Goal: Task Accomplishment & Management: Manage account settings

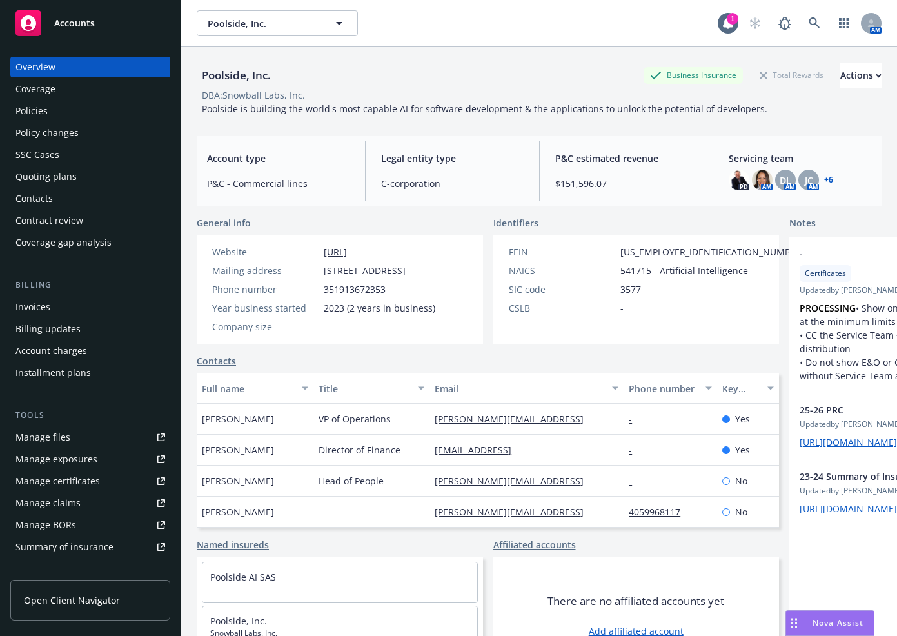
click at [78, 25] on span "Accounts" at bounding box center [74, 23] width 41 height 10
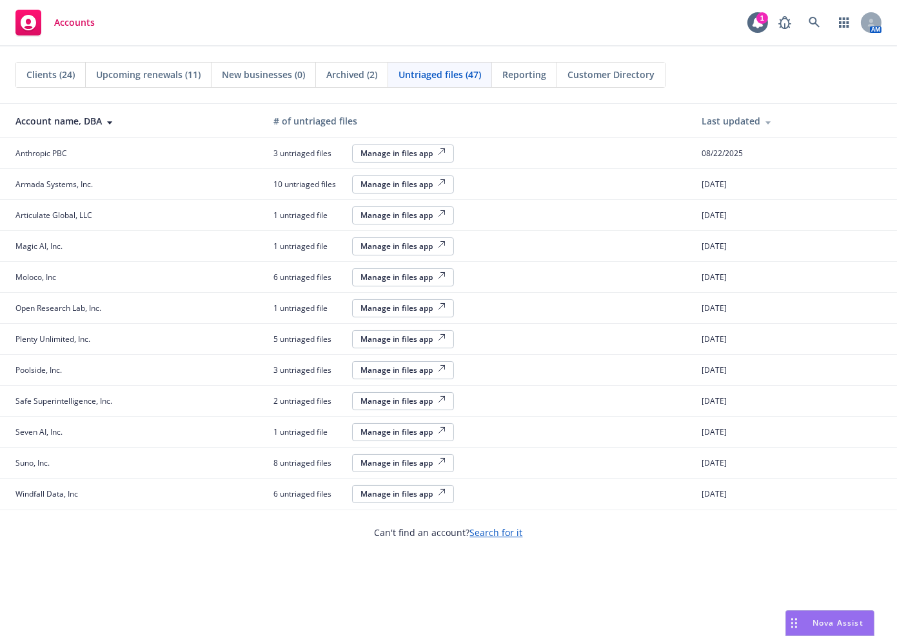
click at [262, 554] on div "Clients (24) Upcoming renewals (11) New businesses (0) Archived (2) Untriaged f…" at bounding box center [448, 340] width 897 height 589
click at [405, 150] on div "Manage in files app" at bounding box center [402, 153] width 85 height 11
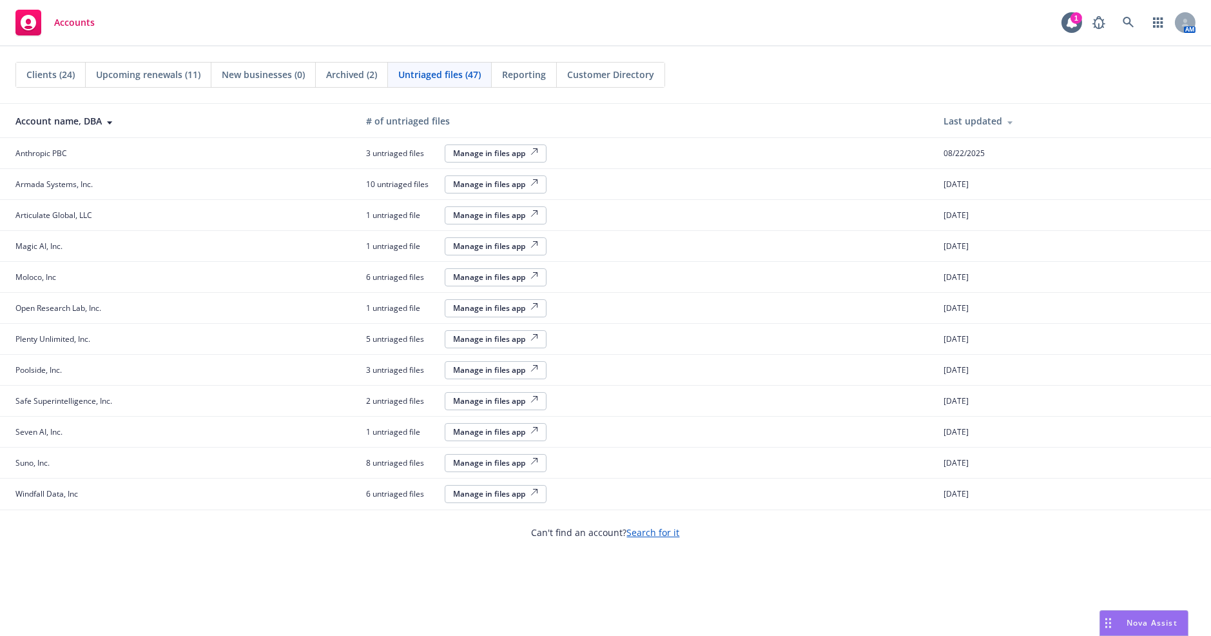
click at [708, 32] on div "Accounts 1 AM" at bounding box center [605, 23] width 1211 height 46
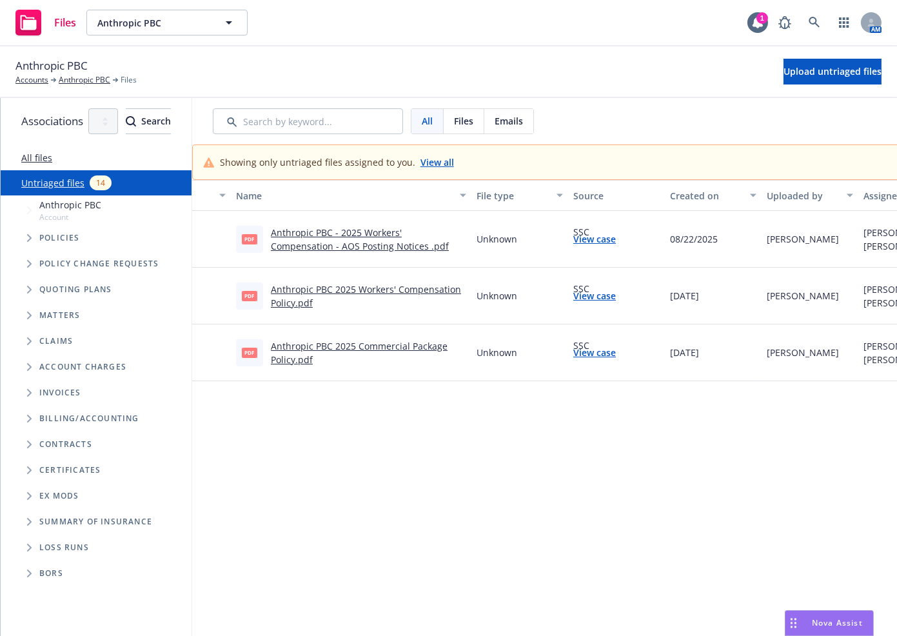
click at [616, 242] on link "View case" at bounding box center [594, 239] width 43 height 14
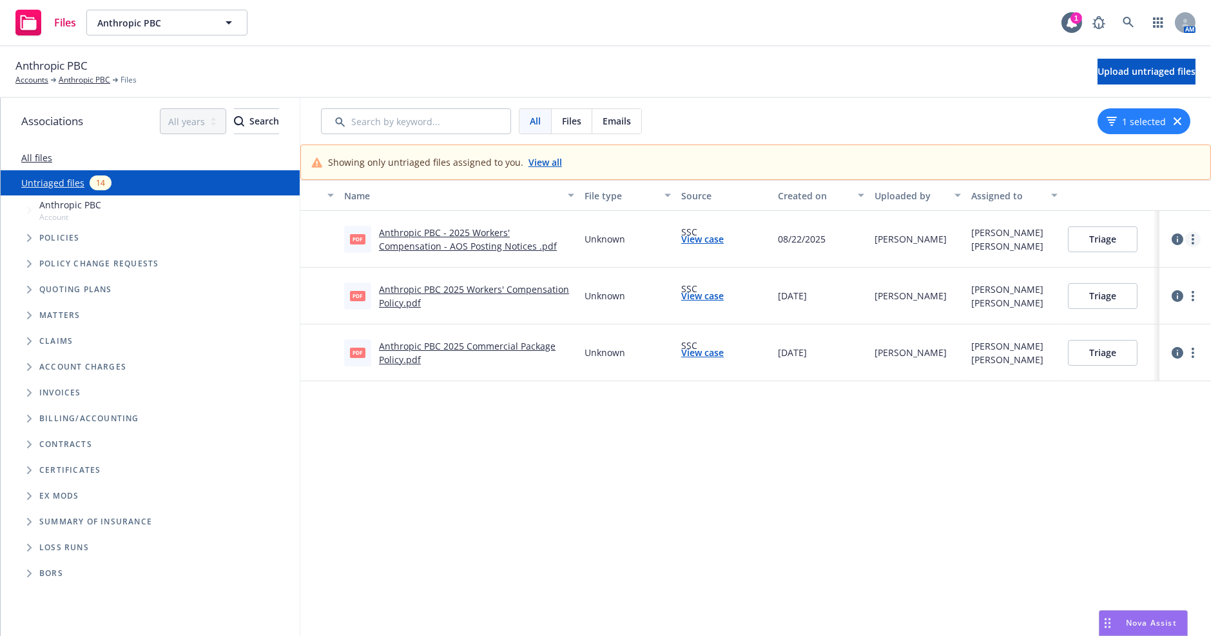
click at [896, 237] on icon "more" at bounding box center [1193, 239] width 3 height 10
click at [896, 200] on button "button" at bounding box center [1186, 195] width 52 height 31
